Goal: Check status: Check status

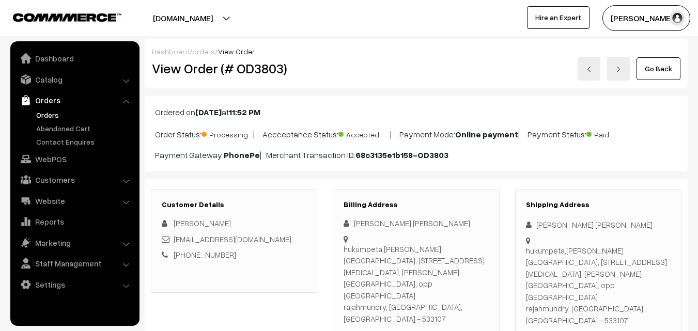
scroll to position [620, 0]
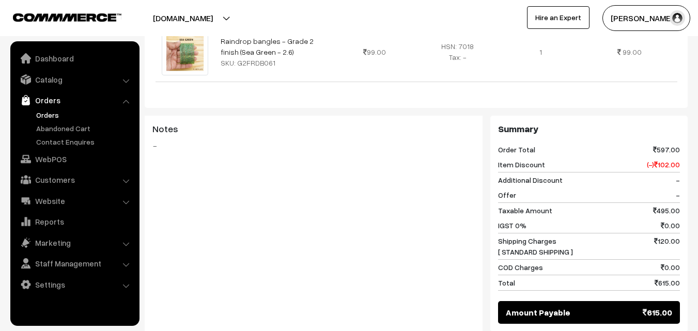
click at [53, 114] on link "Orders" at bounding box center [85, 115] width 102 height 11
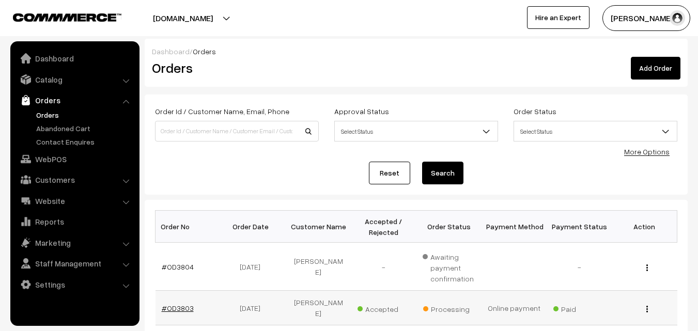
click at [180, 304] on link "#OD3803" at bounding box center [178, 308] width 32 height 9
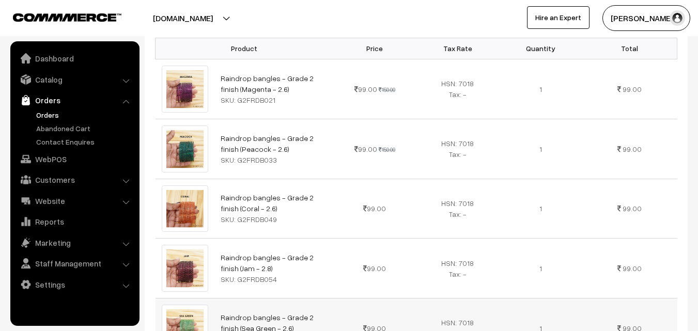
scroll to position [362, 0]
